Goal: Find specific page/section: Find specific page/section

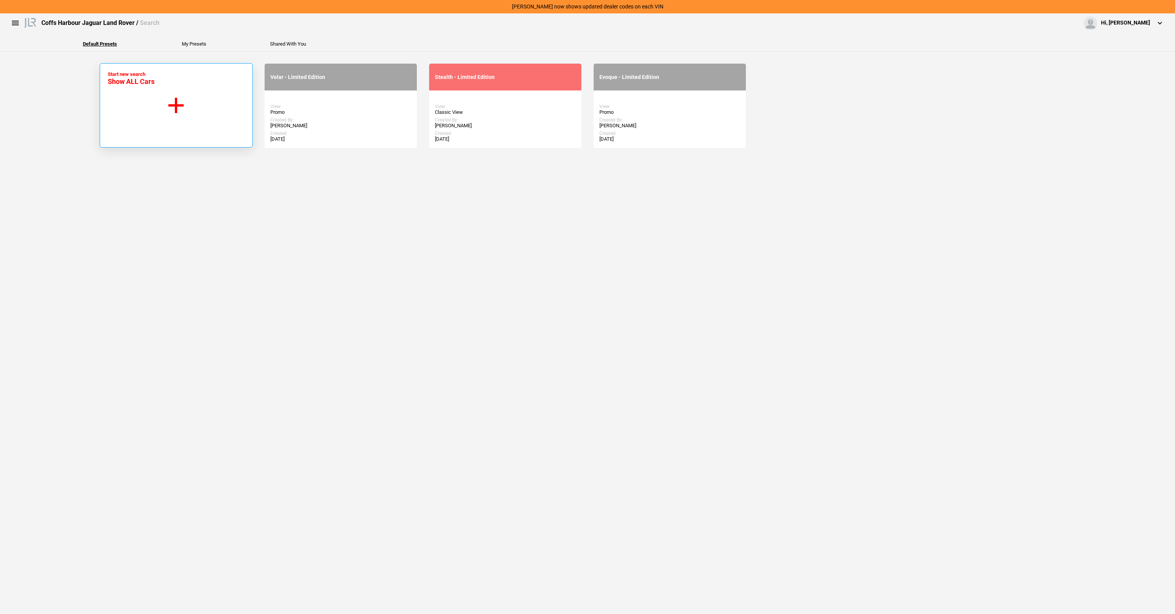
click at [225, 119] on button "Start new search Show ALL Cars" at bounding box center [176, 105] width 153 height 84
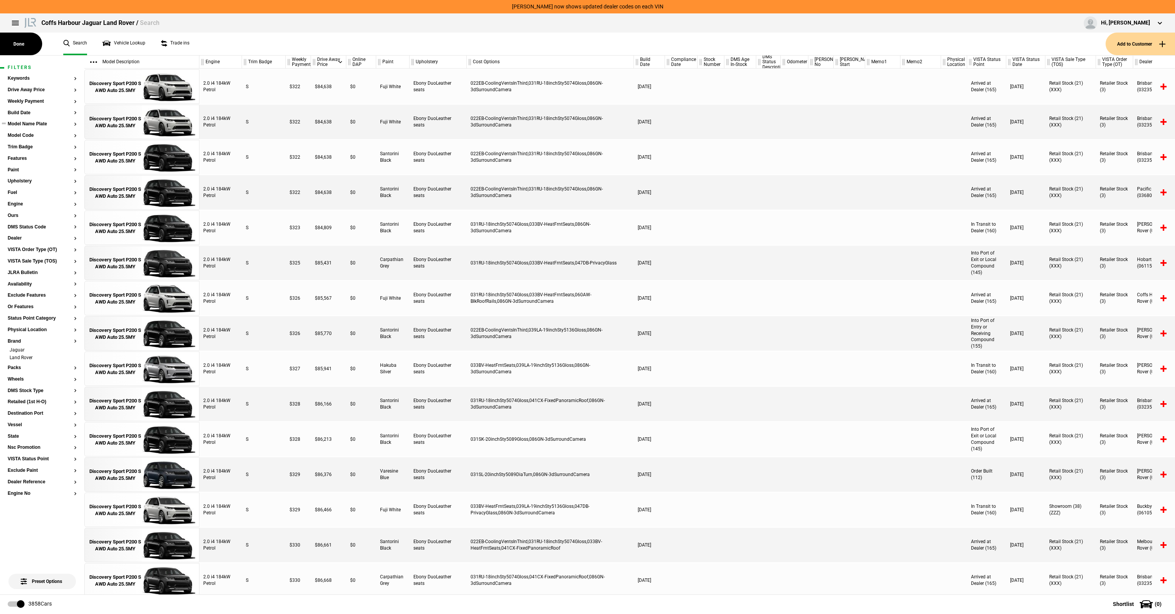
click at [28, 123] on button "Model Name Plate" at bounding box center [42, 124] width 69 height 5
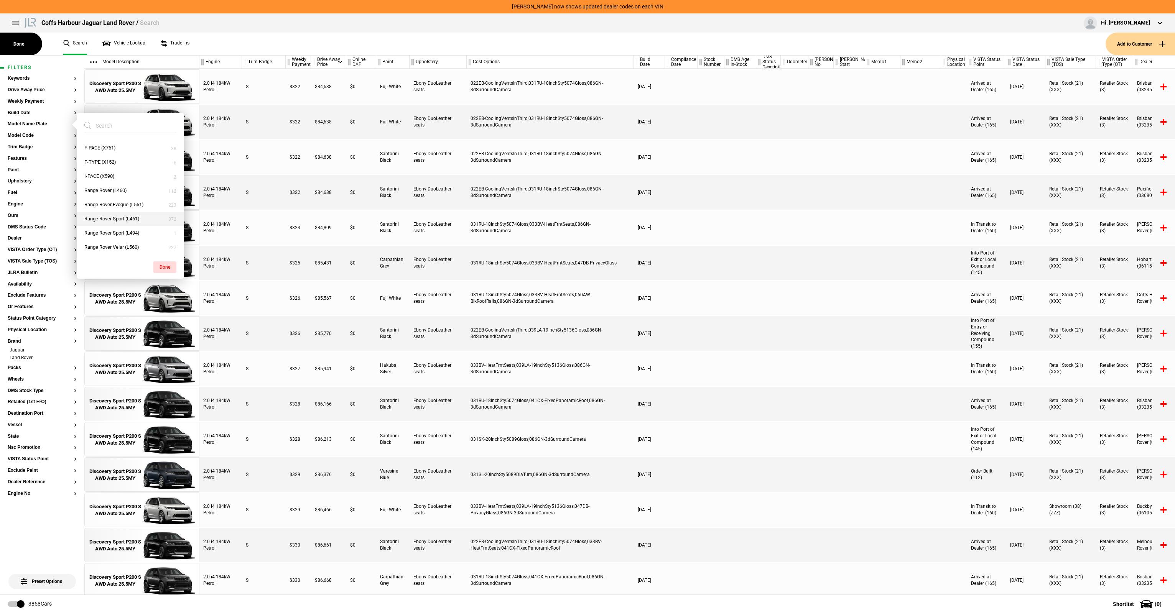
scroll to position [55, 0]
click at [133, 215] on button "Range Rover Sport (L461)" at bounding box center [130, 218] width 107 height 14
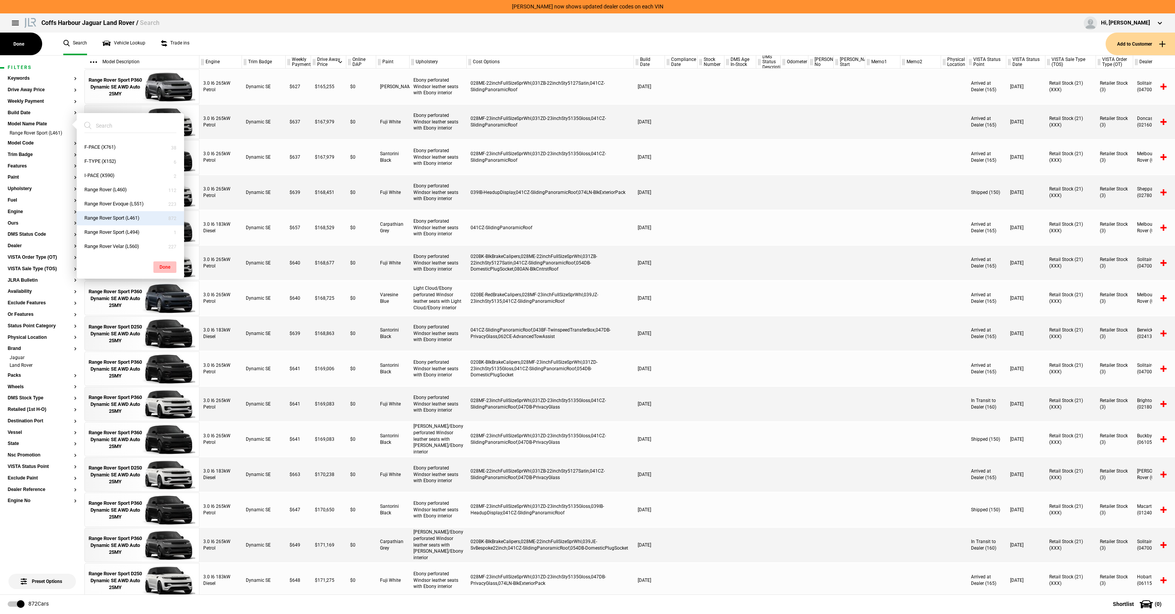
click at [160, 264] on button "Done" at bounding box center [164, 267] width 23 height 12
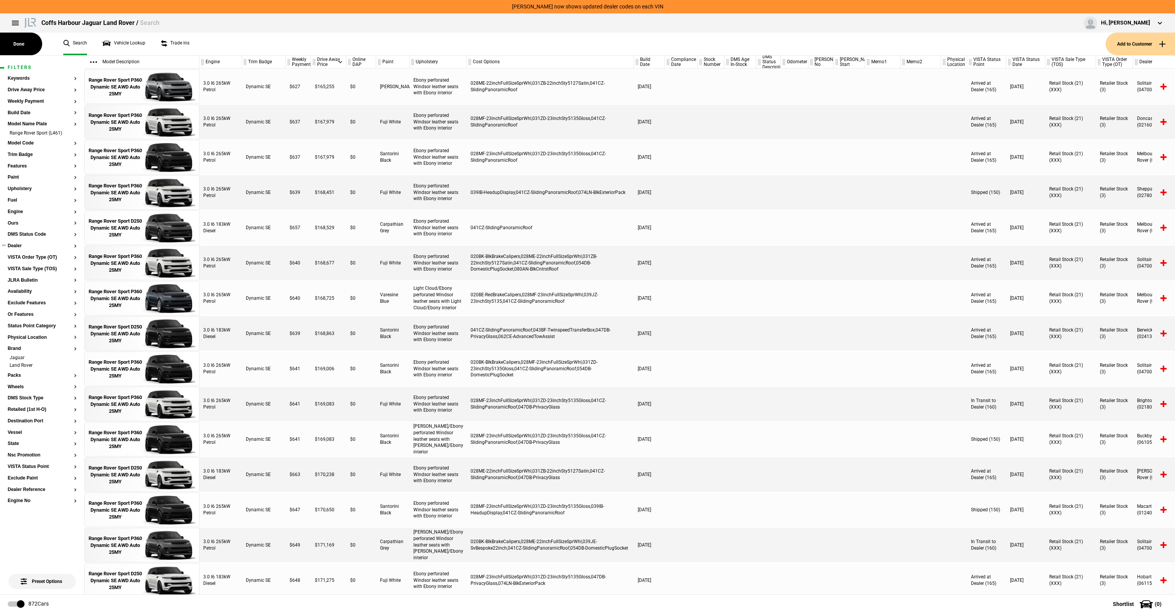
click at [22, 246] on button "Dealer" at bounding box center [42, 245] width 69 height 5
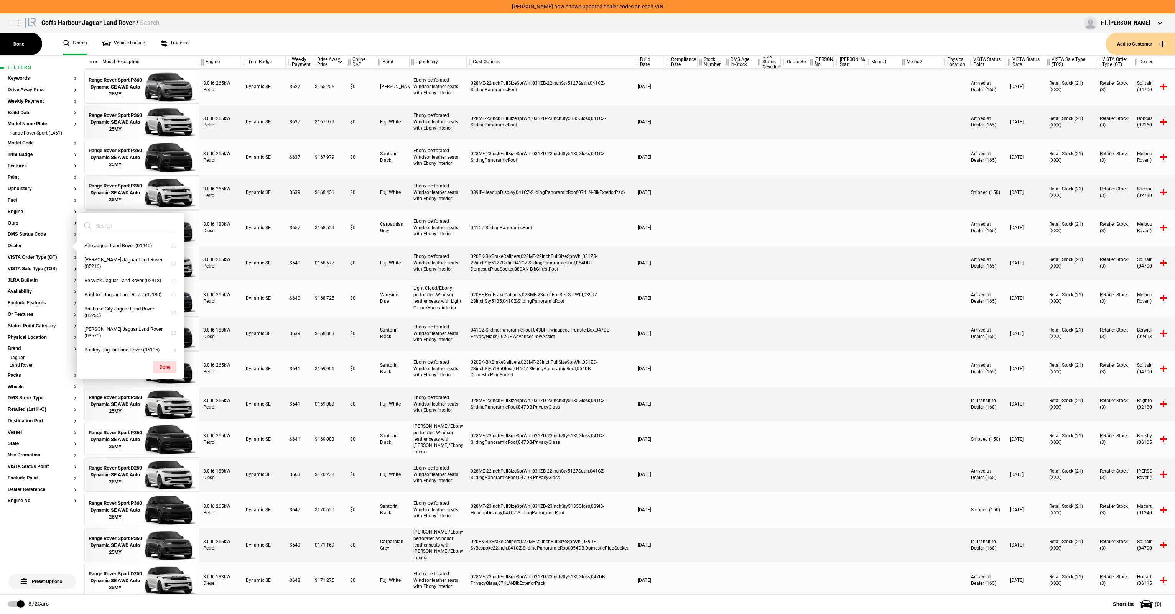
click at [100, 228] on input "search" at bounding box center [125, 226] width 83 height 14
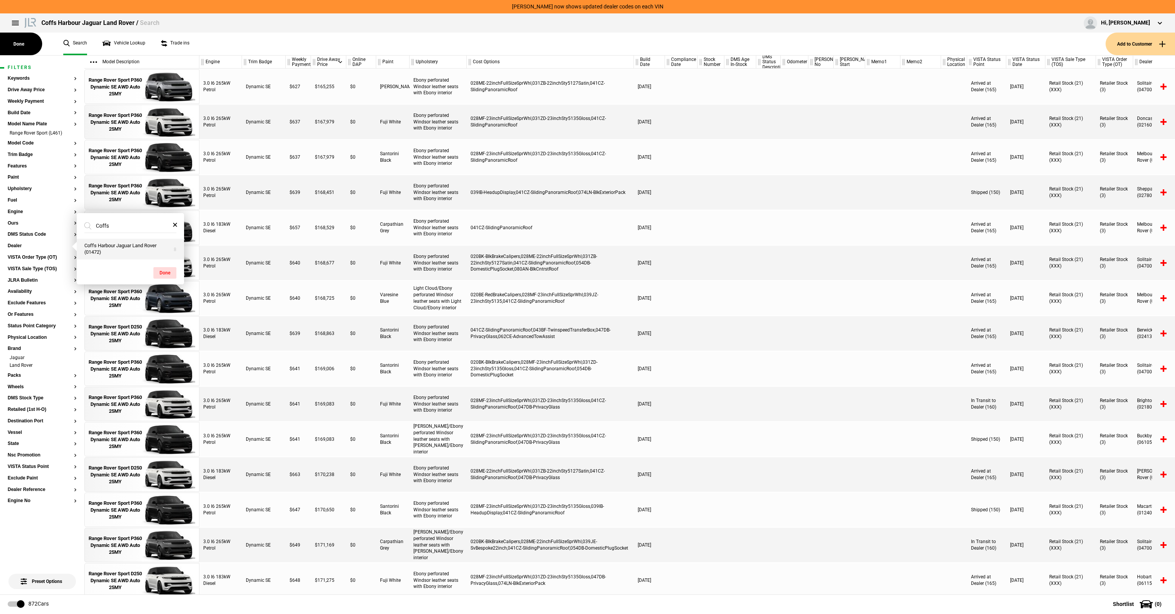
type input "Coffs"
click at [121, 247] on button "Coffs Harbour Jaguar Land Rover (01472)" at bounding box center [130, 249] width 107 height 21
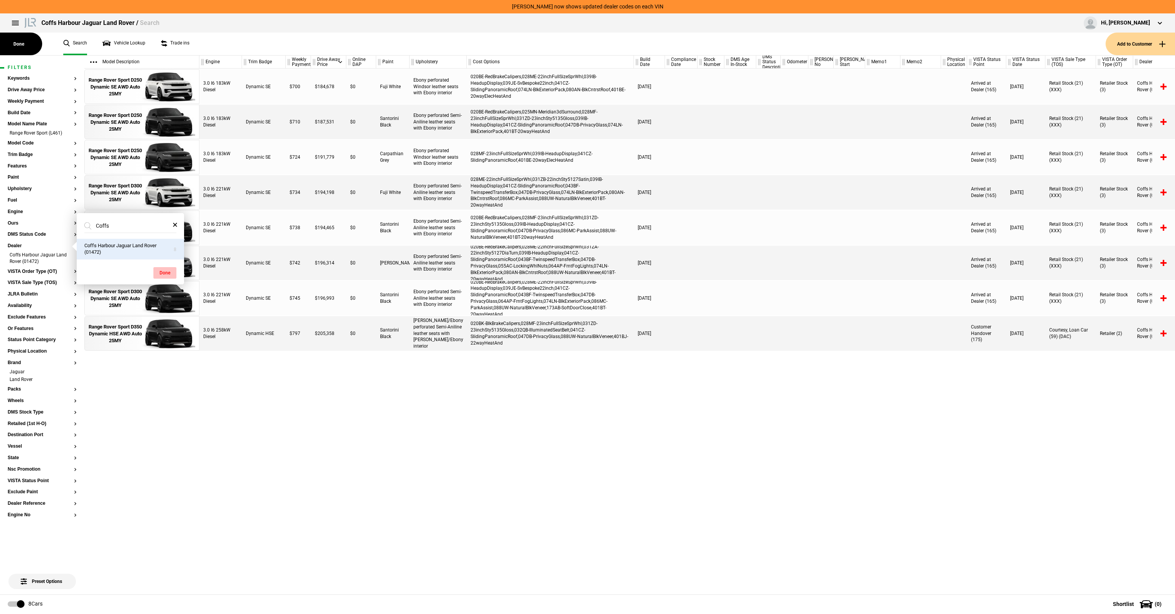
click at [164, 271] on button "Done" at bounding box center [164, 273] width 23 height 12
click at [249, 442] on div "3.0 I6 183kW Diesel Dynamic SE $700 $184,678 $0 Fuji White Ebony perforated Win…" at bounding box center [686, 332] width 975 height 526
drag, startPoint x: 205, startPoint y: 43, endPoint x: 74, endPoint y: 44, distance: 130.7
click at [74, 44] on ul "Search Vehicle Lookup Trade ins" at bounding box center [581, 44] width 1050 height 23
drag, startPoint x: 74, startPoint y: 44, endPoint x: 55, endPoint y: 40, distance: 19.2
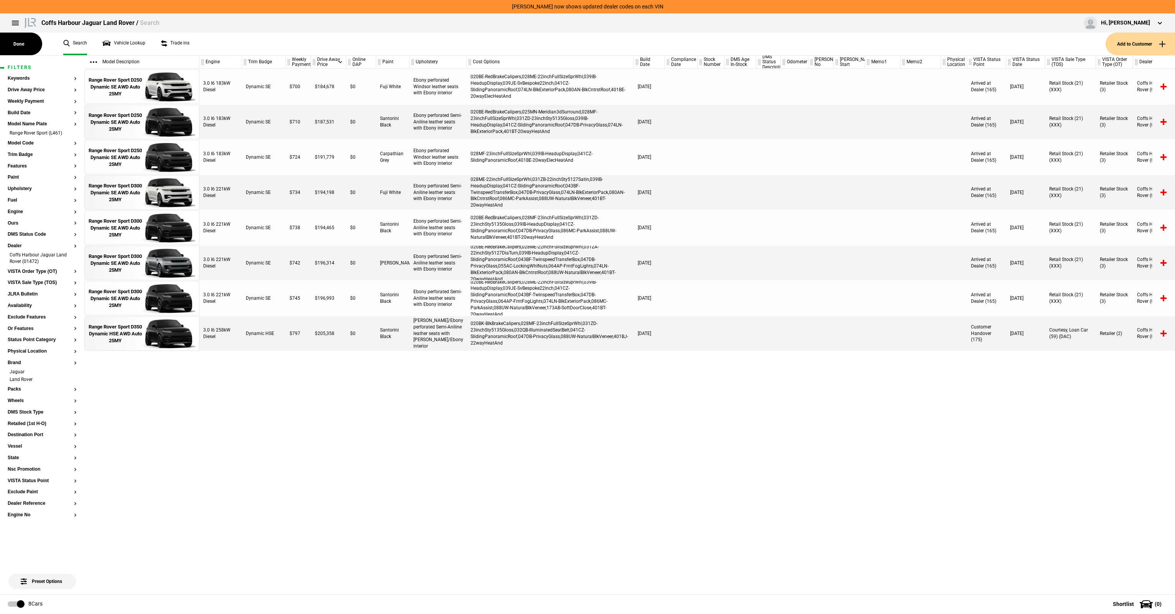
click at [55, 40] on div "Done Search Vehicle Lookup Trade ins Add to Customer" at bounding box center [587, 44] width 1175 height 23
drag, startPoint x: 57, startPoint y: 38, endPoint x: 264, endPoint y: 41, distance: 207.1
click at [264, 41] on ul "Search Vehicle Lookup Trade ins" at bounding box center [581, 44] width 1050 height 23
click at [54, 40] on div "Done Search Vehicle Lookup Trade ins Add to Customer" at bounding box center [587, 44] width 1175 height 23
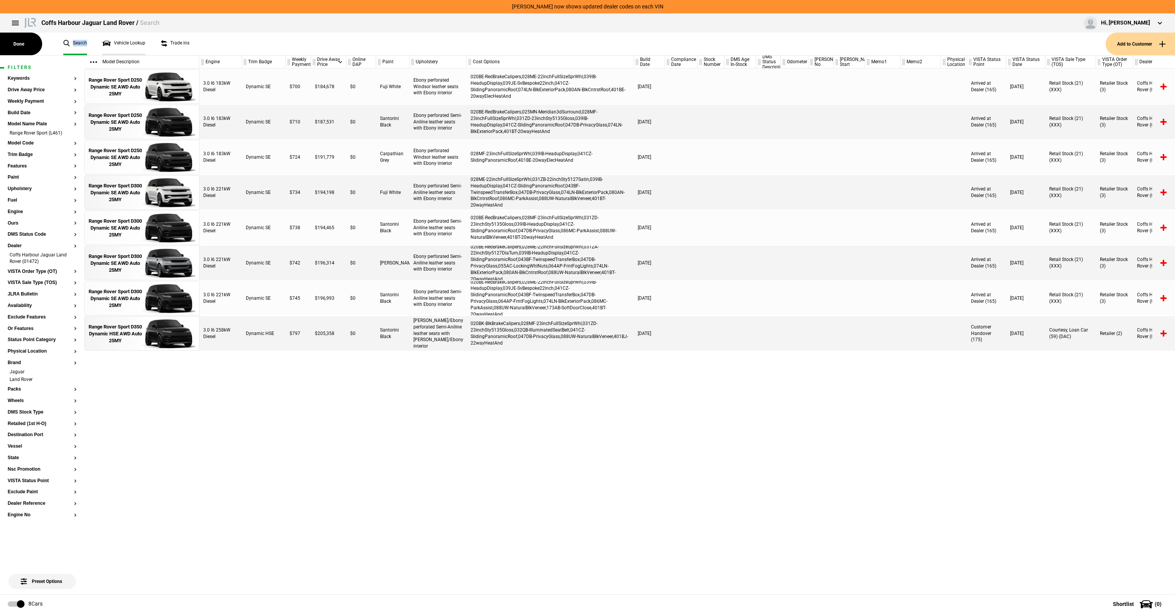
drag, startPoint x: 55, startPoint y: 39, endPoint x: 121, endPoint y: 39, distance: 66.3
click at [121, 39] on div "Done Search Vehicle Lookup Trade ins Add to Customer" at bounding box center [587, 44] width 1175 height 23
click at [288, 395] on div "3.0 I6 183kW Diesel Dynamic SE $700 $184,678 $0 Fuji White Ebony perforated Win…" at bounding box center [686, 332] width 975 height 526
click at [73, 256] on li "Coffs Harbour Jaguar Land Rover (01472)" at bounding box center [42, 259] width 69 height 14
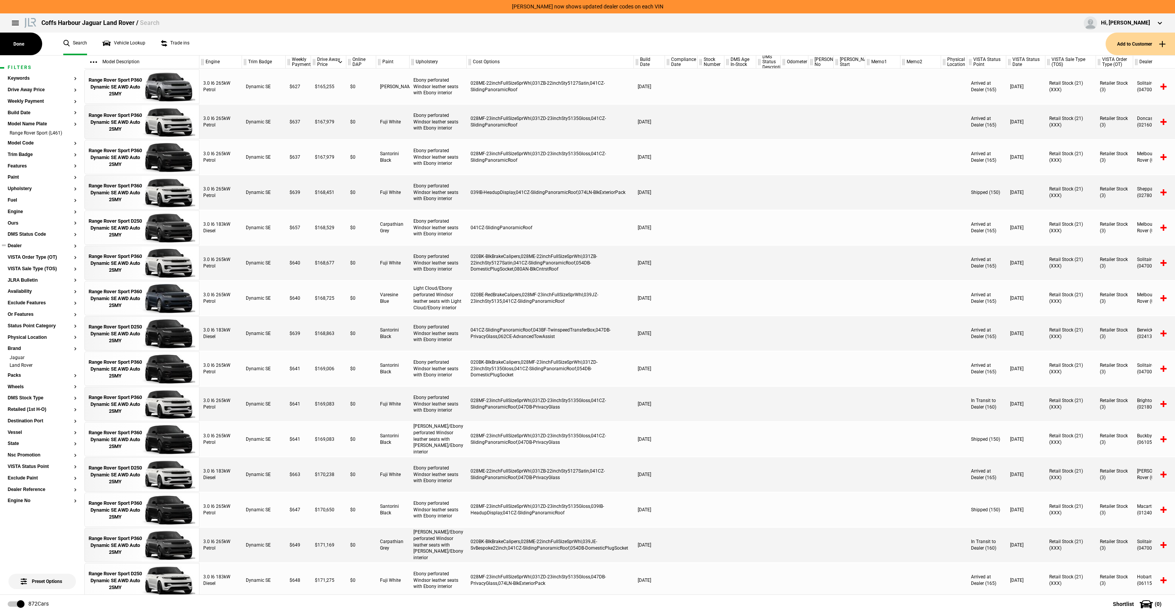
click at [23, 247] on button "Dealer" at bounding box center [42, 245] width 69 height 5
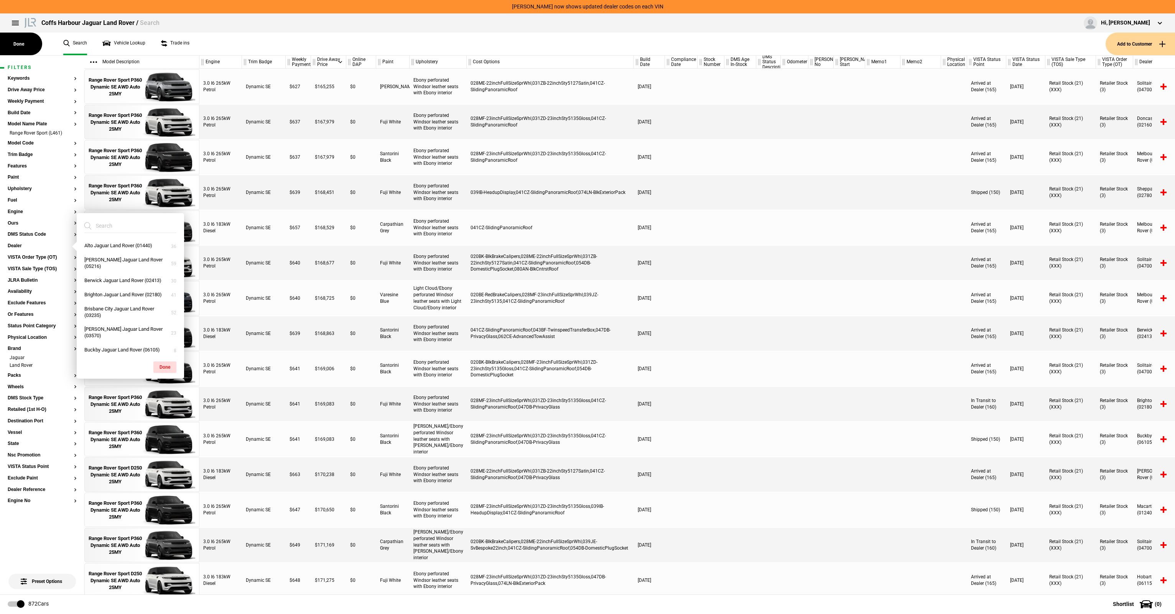
click at [108, 222] on input "search" at bounding box center [125, 226] width 83 height 14
click at [307, 39] on ul "Search Vehicle Lookup Trade ins" at bounding box center [581, 44] width 1050 height 23
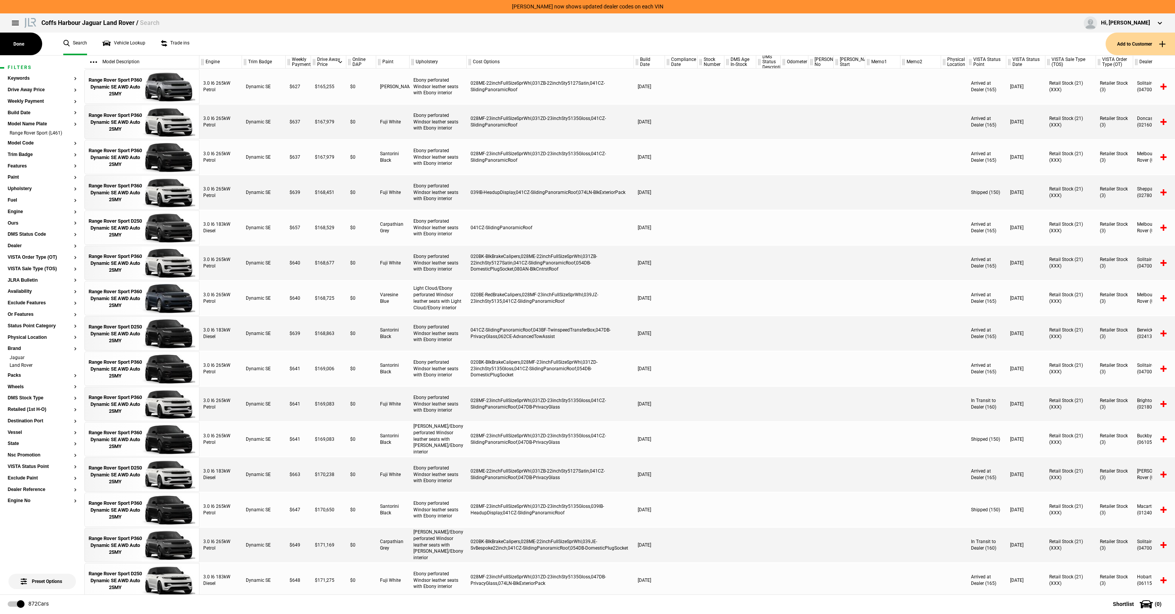
drag, startPoint x: 550, startPoint y: 54, endPoint x: 555, endPoint y: 51, distance: 6.1
click at [550, 54] on ul "Search Vehicle Lookup Trade ins" at bounding box center [581, 44] width 1050 height 23
drag, startPoint x: 555, startPoint y: 51, endPoint x: 56, endPoint y: 3, distance: 500.8
click at [550, 51] on ul "Search Vehicle Lookup Trade ins" at bounding box center [581, 44] width 1050 height 23
